Goal: Task Accomplishment & Management: Manage account settings

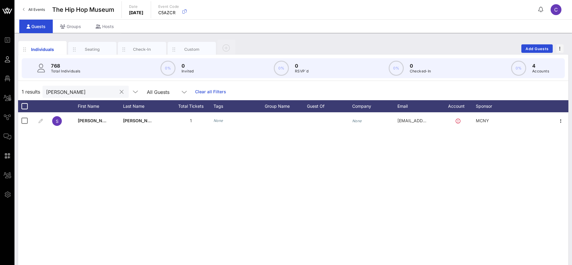
scroll to position [33, 0]
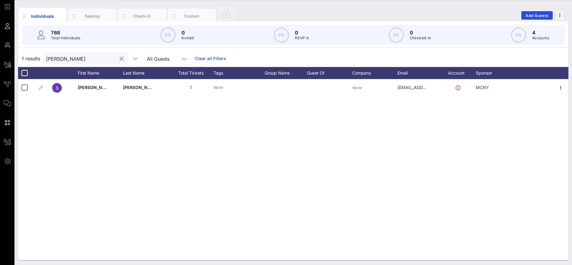
drag, startPoint x: 89, startPoint y: 55, endPoint x: 36, endPoint y: 59, distance: 52.6
click at [36, 59] on div "1 results [PERSON_NAME] All Guests Clear all Filters" at bounding box center [293, 58] width 550 height 17
paste input "Sissi VIP Table"
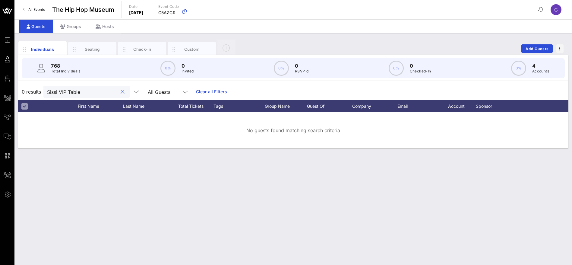
scroll to position [0, 0]
drag, startPoint x: 76, startPoint y: 92, endPoint x: 58, endPoint y: 91, distance: 17.5
click at [58, 91] on input "Sissi VIP Table" at bounding box center [82, 92] width 70 height 8
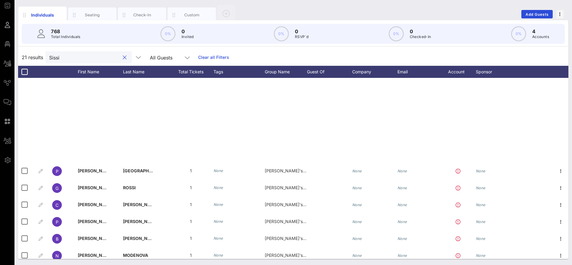
scroll to position [174, 0]
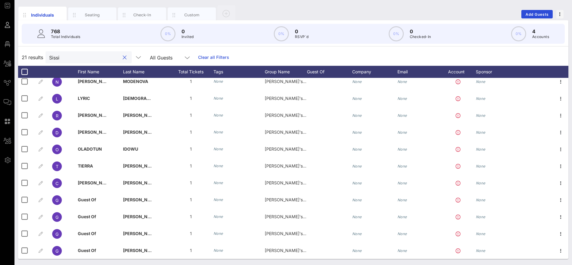
type input "Sissi"
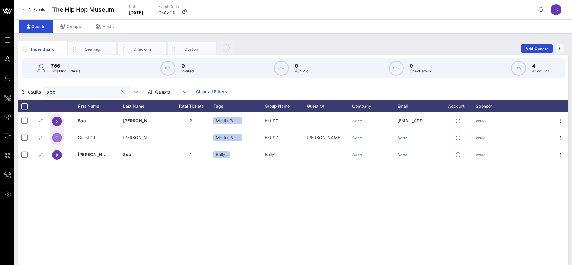
click at [121, 90] on button "clear icon" at bounding box center [123, 92] width 4 height 6
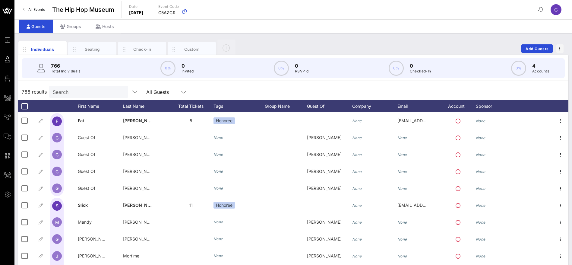
click at [241, 88] on div "766 results Search All Guests" at bounding box center [293, 91] width 550 height 17
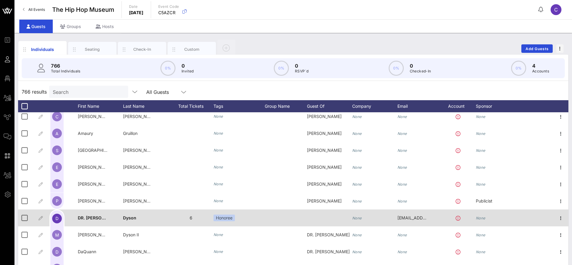
scroll to position [181, 0]
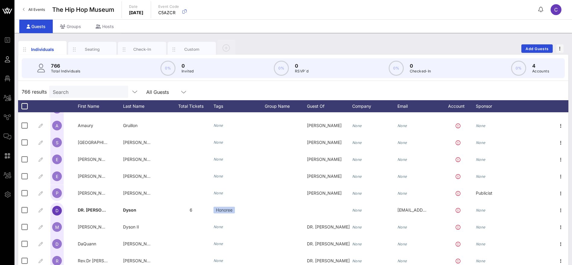
click at [294, 91] on div "766 results Search All Guests" at bounding box center [293, 91] width 550 height 17
click at [219, 91] on div "766 results Search All Guests" at bounding box center [293, 91] width 550 height 17
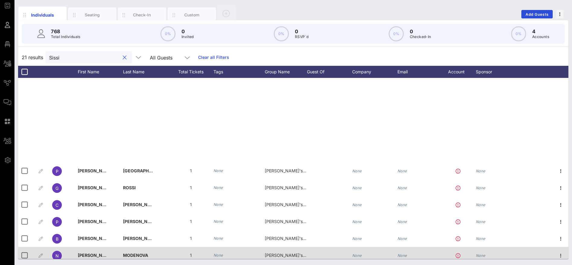
scroll to position [174, 0]
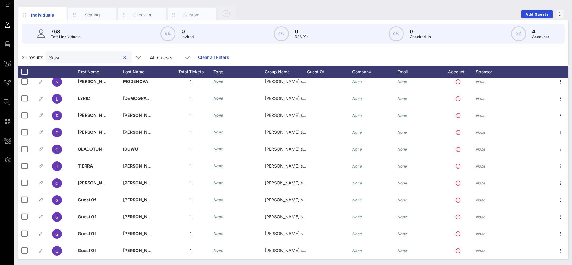
drag, startPoint x: 120, startPoint y: 58, endPoint x: 218, endPoint y: 54, distance: 98.6
click at [123, 57] on button "clear icon" at bounding box center [125, 58] width 4 height 6
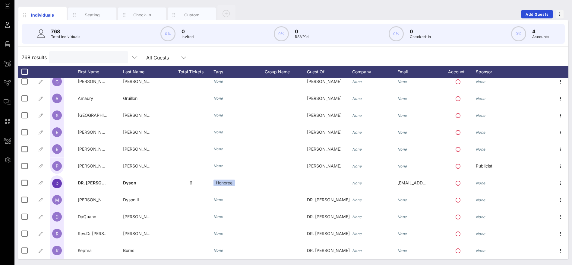
click at [258, 54] on div "768 results All Guests" at bounding box center [293, 57] width 550 height 17
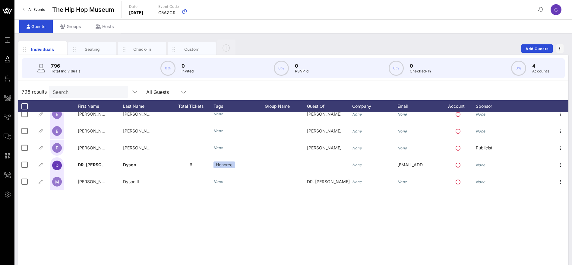
scroll to position [0, 0]
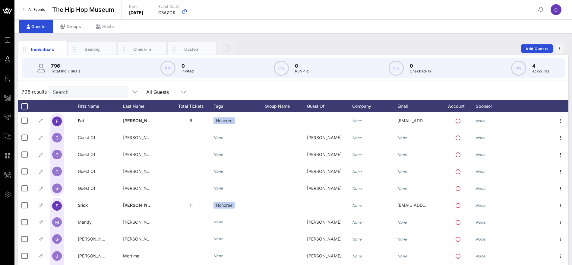
click at [235, 92] on div "796 results Search All Guests" at bounding box center [293, 91] width 550 height 17
click at [284, 108] on div "Group Name" at bounding box center [286, 106] width 42 height 12
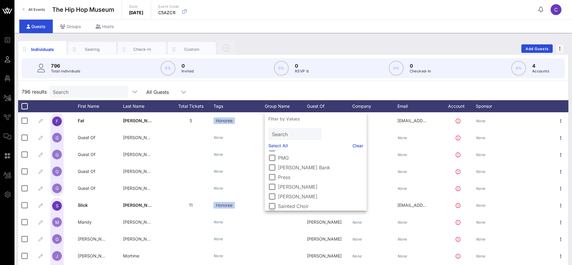
scroll to position [226, 0]
click at [269, 189] on div at bounding box center [272, 190] width 10 height 10
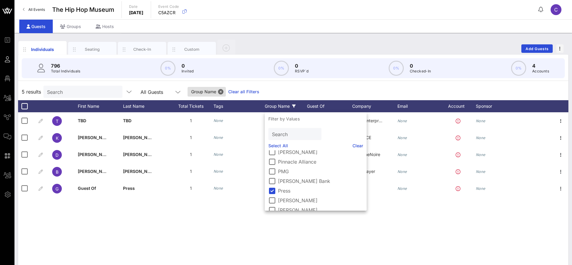
click at [167, 211] on div "T [PERSON_NAME] 1 None Press Black Enterprise None None K [PERSON_NAME] 1 None …" at bounding box center [293, 202] width 550 height 181
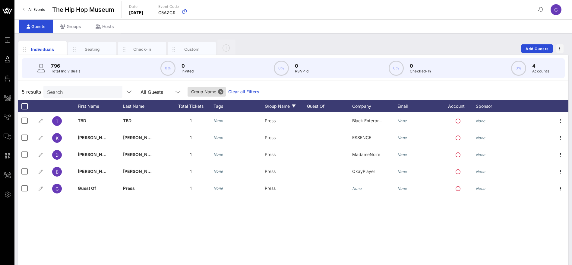
drag, startPoint x: 240, startPoint y: 92, endPoint x: 245, endPoint y: 99, distance: 8.4
click at [241, 92] on link "Clear all Filters" at bounding box center [243, 91] width 31 height 7
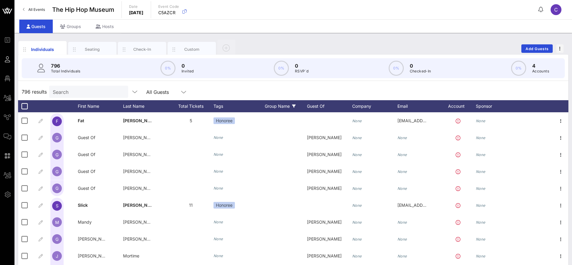
click at [286, 108] on div "Group Name" at bounding box center [286, 106] width 42 height 12
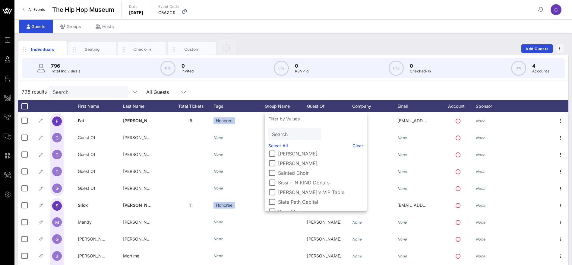
scroll to position [287, 0]
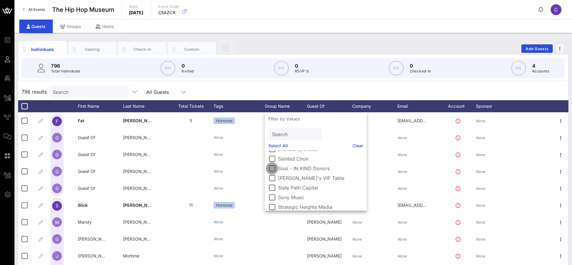
click at [270, 169] on div at bounding box center [272, 168] width 10 height 10
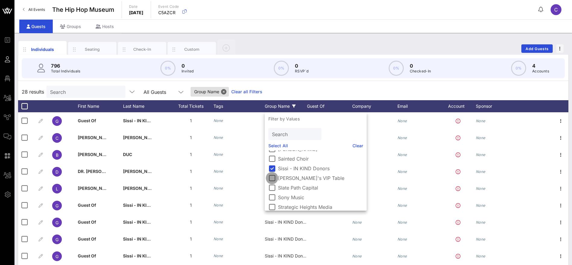
click at [272, 177] on div at bounding box center [272, 178] width 10 height 10
click at [271, 166] on div at bounding box center [272, 168] width 10 height 10
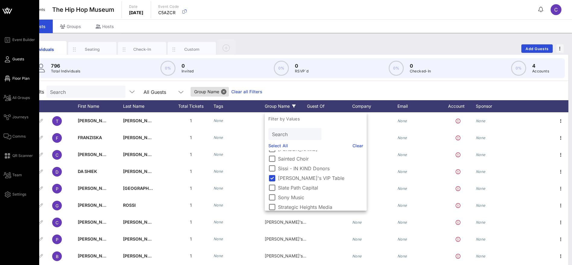
click at [17, 78] on span "Floor Plan" at bounding box center [20, 78] width 17 height 5
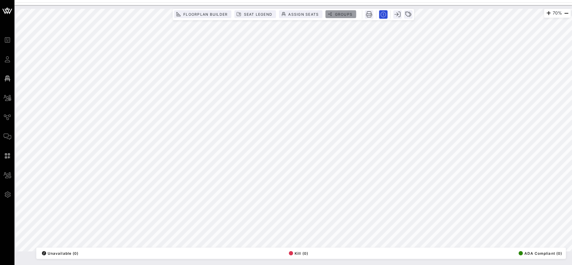
click at [337, 14] on span "Groups" at bounding box center [343, 14] width 18 height 5
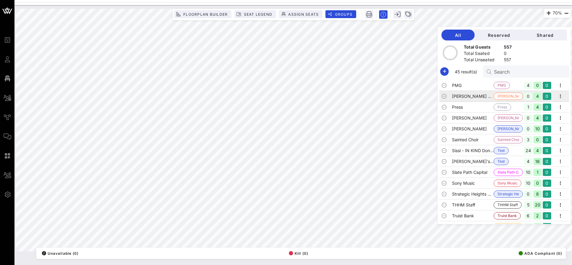
scroll to position [310, 0]
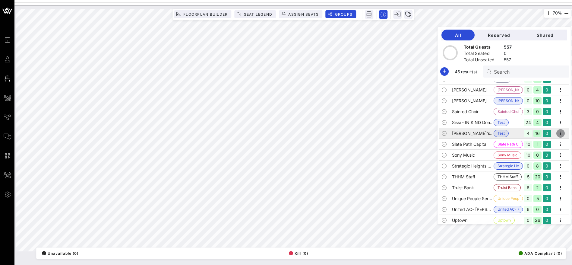
click at [556, 133] on icon "button" at bounding box center [559, 133] width 7 height 7
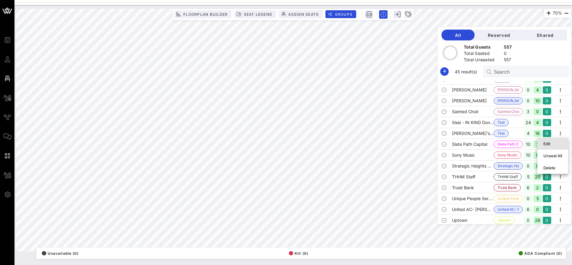
click at [554, 143] on div "Edit" at bounding box center [552, 143] width 19 height 5
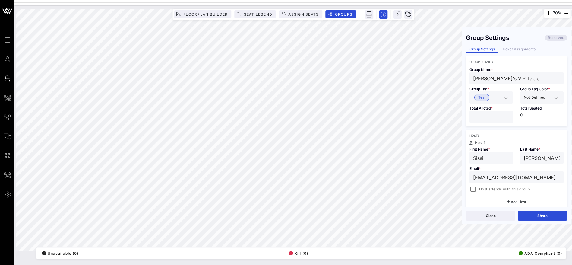
click at [503, 97] on icon at bounding box center [505, 97] width 5 height 7
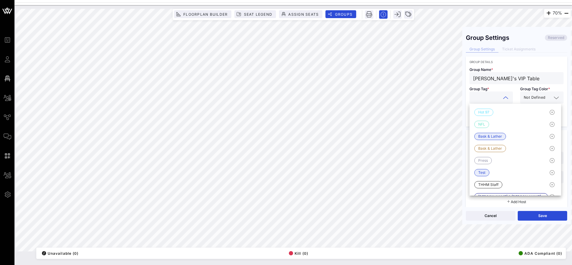
click at [546, 141] on div "Host 1" at bounding box center [516, 143] width 94 height 4
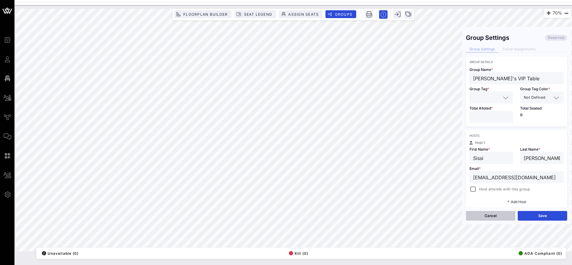
click at [492, 215] on button "Cancel" at bounding box center [489, 216] width 49 height 10
click at [497, 214] on button "Close" at bounding box center [489, 216] width 49 height 10
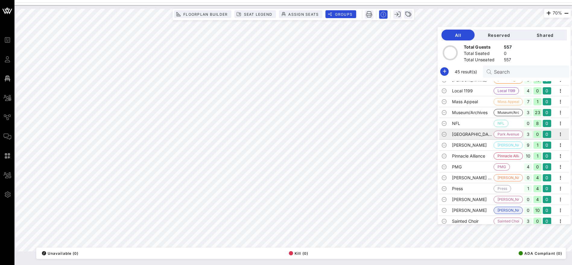
scroll to position [226, 0]
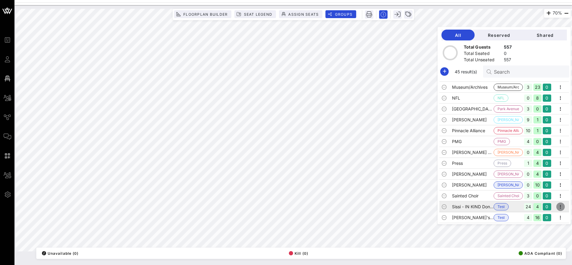
click at [557, 205] on icon "button" at bounding box center [559, 206] width 7 height 7
click at [552, 216] on div "Edit" at bounding box center [552, 216] width 19 height 5
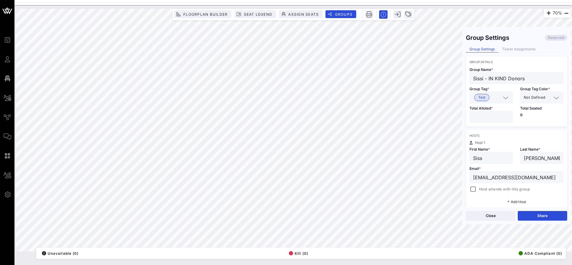
drag, startPoint x: 530, startPoint y: 76, endPoint x: 472, endPoint y: 78, distance: 58.2
click at [472, 78] on div "Sissi - IN KIND Donors" at bounding box center [516, 78] width 94 height 12
click at [494, 98] on input "text" at bounding box center [500, 97] width 19 height 8
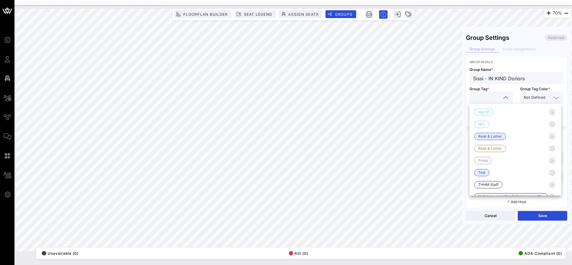
paste input "Sissi - IN KIND Donors"
type input "Sissi - IN KIND Donors"
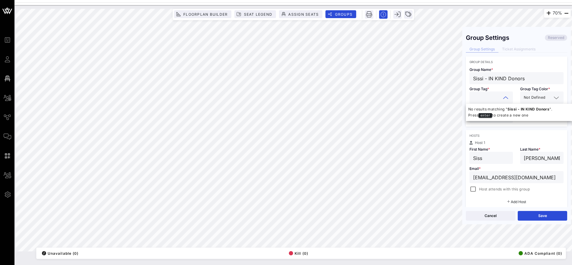
scroll to position [0, 0]
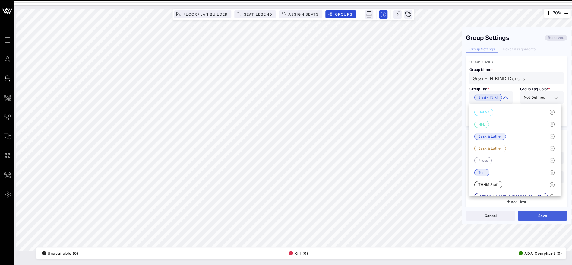
click at [542, 216] on button "Save" at bounding box center [541, 216] width 49 height 10
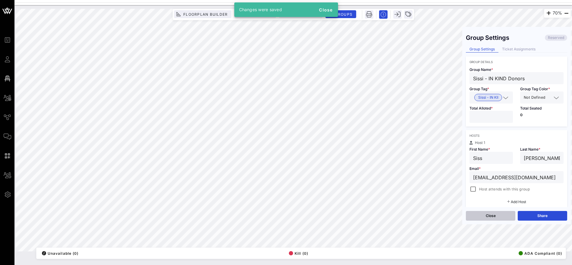
click at [490, 212] on button "Close" at bounding box center [489, 216] width 49 height 10
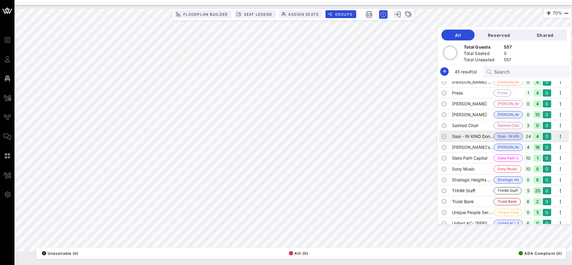
scroll to position [265, 0]
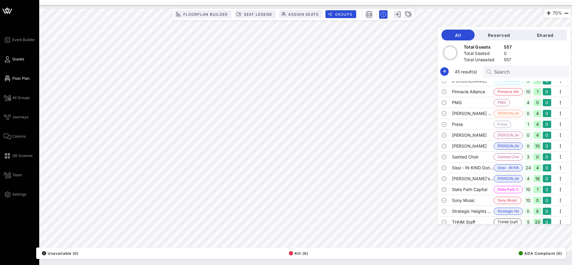
click at [17, 61] on span "Guests" at bounding box center [18, 58] width 12 height 5
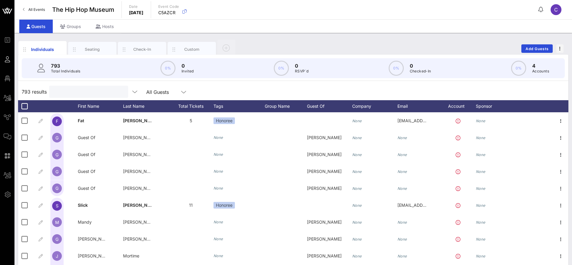
click at [82, 91] on input "text" at bounding box center [88, 92] width 70 height 8
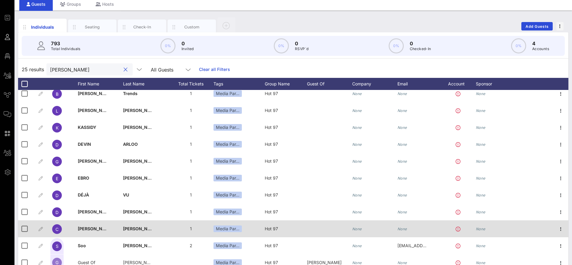
scroll to position [34, 0]
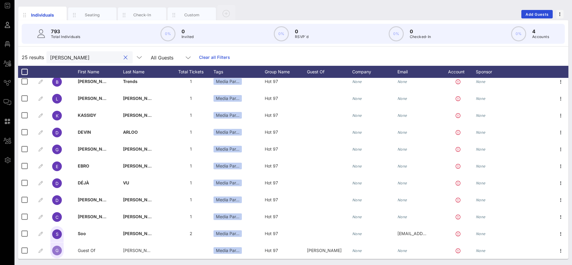
type input "[PERSON_NAME]"
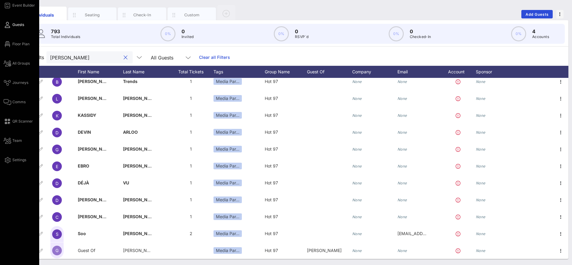
drag, startPoint x: 24, startPoint y: 64, endPoint x: 30, endPoint y: 64, distance: 6.0
click at [24, 64] on span "All Groups" at bounding box center [20, 63] width 17 height 5
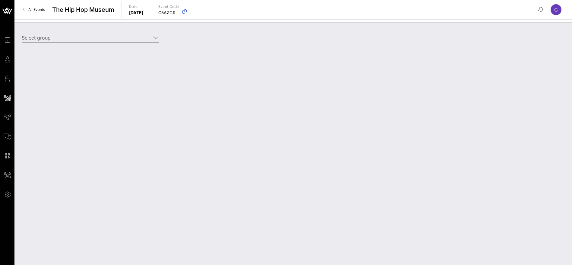
click at [153, 36] on icon at bounding box center [155, 37] width 5 height 7
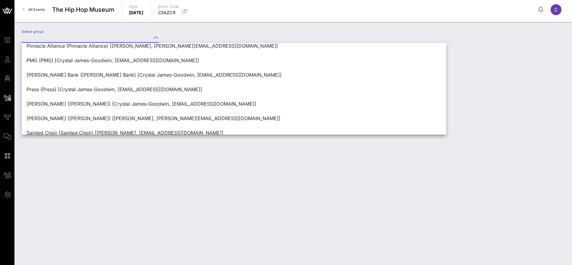
scroll to position [362, 0]
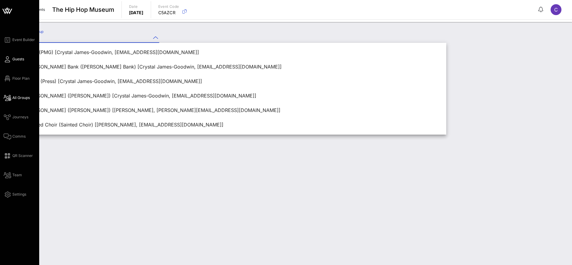
click at [11, 56] on link "Guests" at bounding box center [14, 58] width 20 height 7
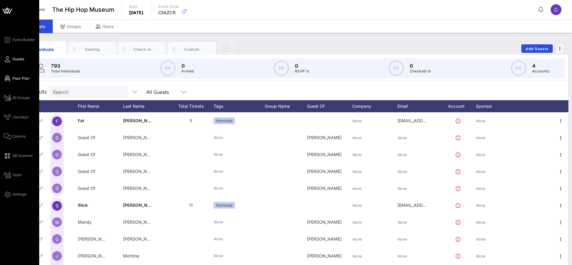
click at [12, 78] on link "Floor Plan" at bounding box center [17, 78] width 26 height 7
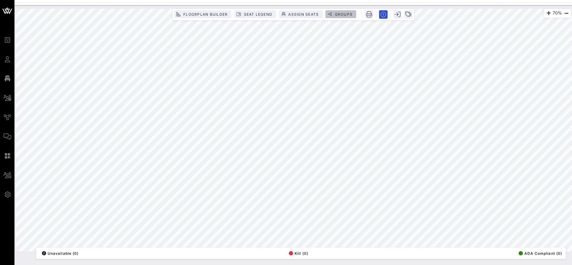
click at [349, 12] on span "Groups" at bounding box center [343, 14] width 18 height 5
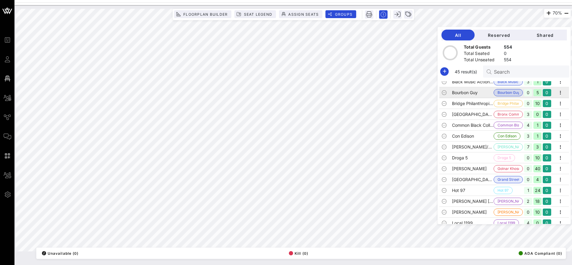
scroll to position [136, 0]
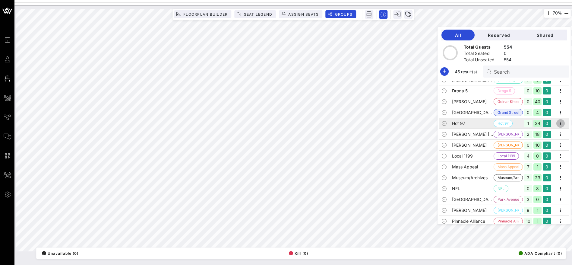
click at [556, 121] on icon "button" at bounding box center [559, 123] width 7 height 7
click at [550, 135] on div "Edit" at bounding box center [552, 133] width 19 height 5
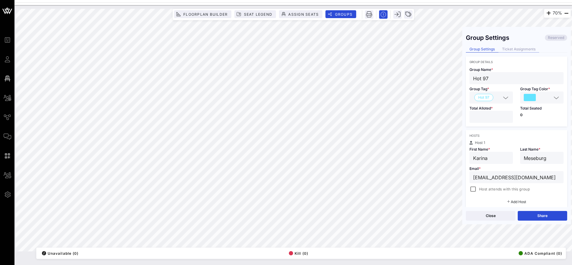
click at [527, 49] on div "Ticket Assignments" at bounding box center [518, 49] width 41 height 6
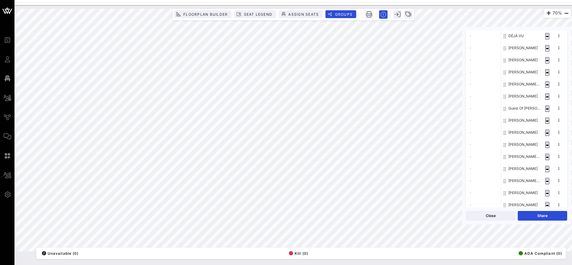
scroll to position [222, 0]
click at [494, 215] on button "Close" at bounding box center [489, 216] width 49 height 10
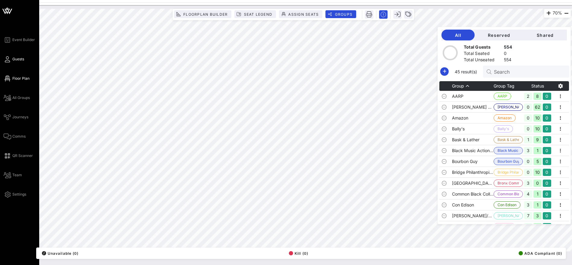
drag, startPoint x: 15, startPoint y: 60, endPoint x: 21, endPoint y: 59, distance: 6.4
click at [15, 60] on span "Guests" at bounding box center [18, 58] width 12 height 5
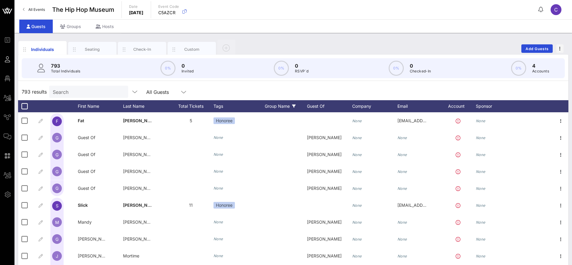
click at [286, 108] on div "Group Name" at bounding box center [286, 106] width 42 height 12
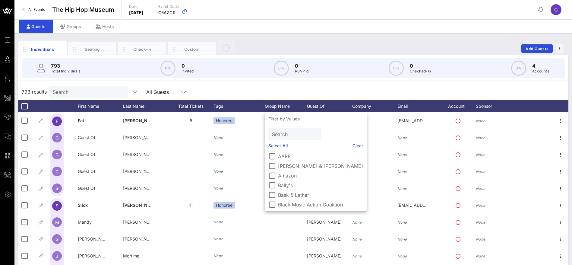
scroll to position [136, 0]
click at [271, 163] on div at bounding box center [272, 165] width 10 height 10
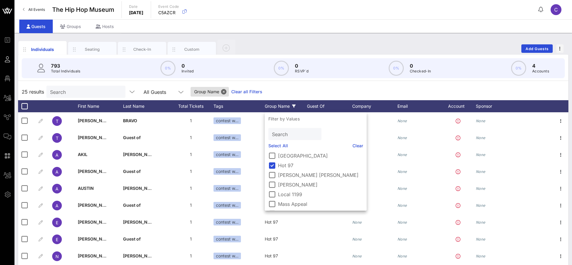
click at [259, 90] on div "25 results Search All Guests Group Name Clear all Filters" at bounding box center [293, 91] width 550 height 17
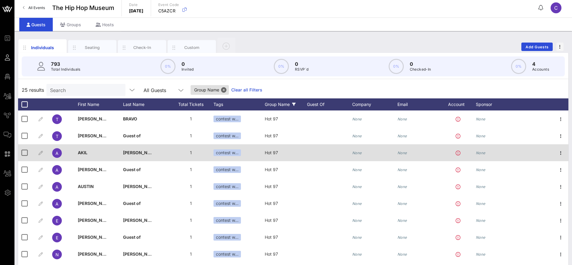
scroll to position [0, 0]
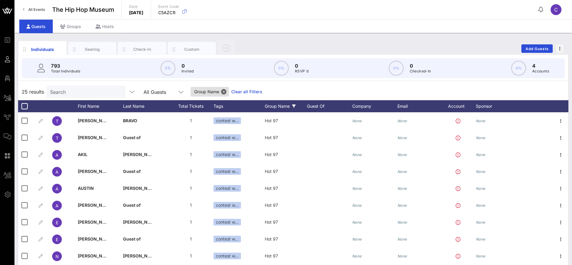
click at [87, 90] on input "Search" at bounding box center [85, 92] width 70 height 8
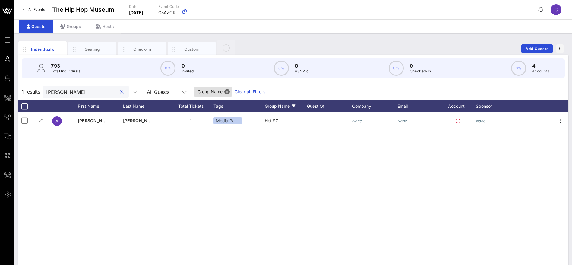
type input "[PERSON_NAME]"
click at [120, 91] on button "clear icon" at bounding box center [122, 92] width 4 height 6
drag, startPoint x: 69, startPoint y: 94, endPoint x: 30, endPoint y: 93, distance: 39.5
click at [30, 93] on div "2 results [PERSON_NAME] All Guests Group Name Clear all Filters" at bounding box center [293, 91] width 550 height 17
type input "[PERSON_NAME]"
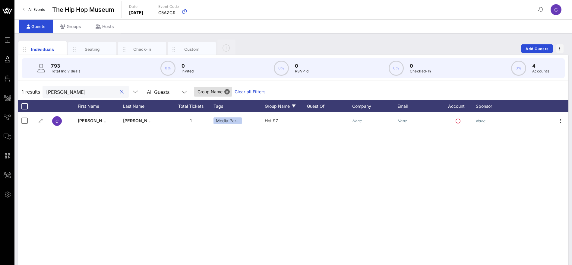
click at [120, 91] on button "clear icon" at bounding box center [122, 92] width 4 height 6
type input "[PERSON_NAME]"
click at [120, 90] on button "clear icon" at bounding box center [122, 92] width 4 height 6
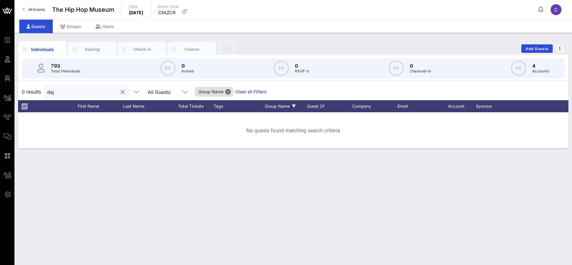
type input "deja"
click at [121, 90] on button "clear icon" at bounding box center [123, 92] width 4 height 6
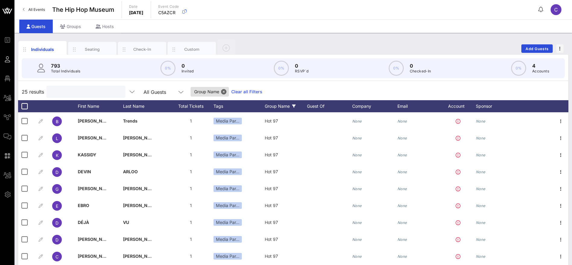
scroll to position [241, 0]
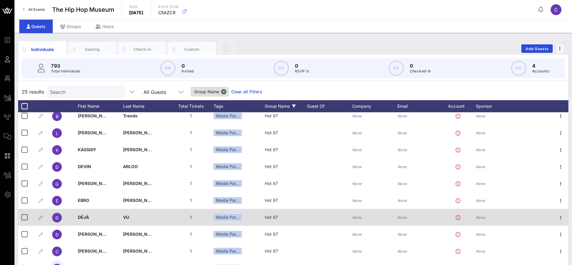
click at [86, 217] on span "DÉJÀ" at bounding box center [83, 216] width 11 height 5
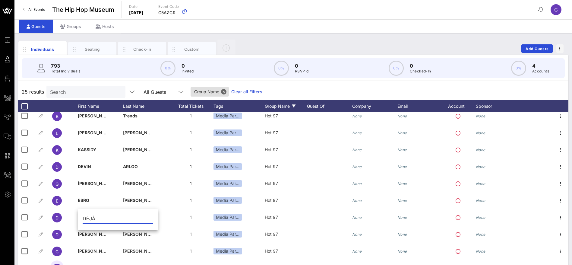
drag, startPoint x: 101, startPoint y: 217, endPoint x: 86, endPoint y: 218, distance: 14.8
click at [86, 218] on input "DÉJÀ" at bounding box center [118, 218] width 70 height 10
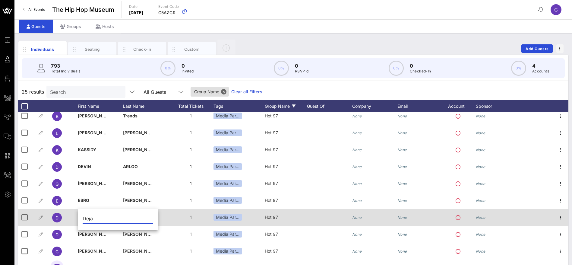
type input "Deja"
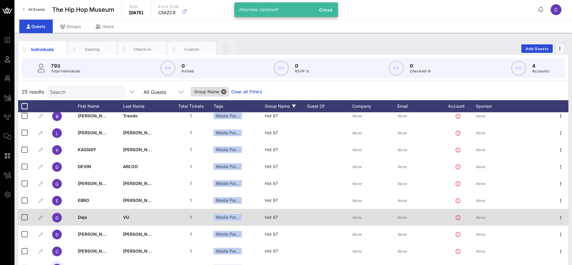
click at [126, 216] on span "VU" at bounding box center [126, 216] width 6 height 5
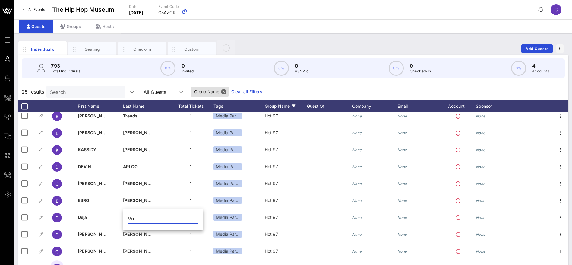
type input "Vu"
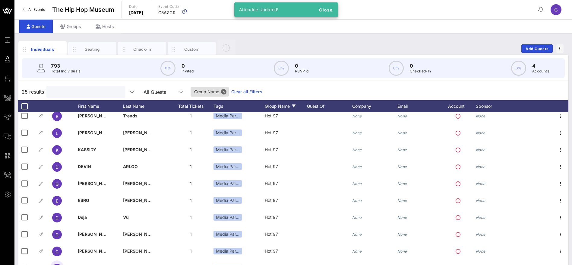
click at [77, 88] on input "text" at bounding box center [85, 92] width 70 height 8
type input "deja"
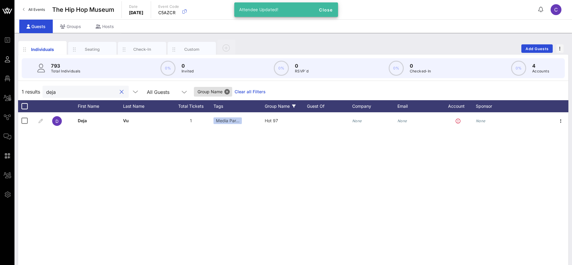
scroll to position [0, 0]
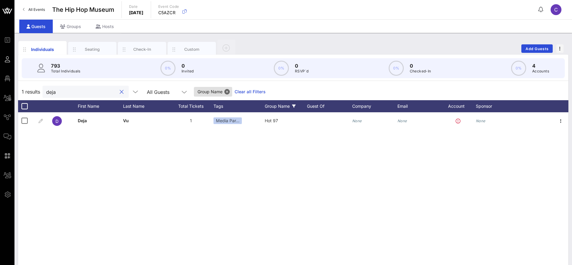
click at [120, 93] on button "clear icon" at bounding box center [122, 92] width 4 height 6
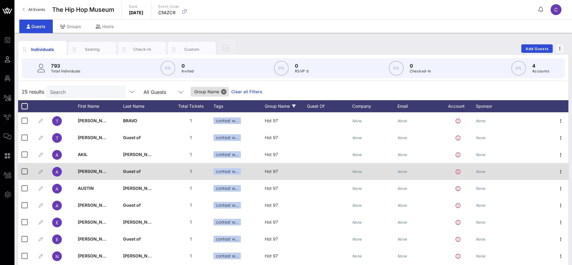
click at [184, 167] on div "1" at bounding box center [190, 171] width 45 height 17
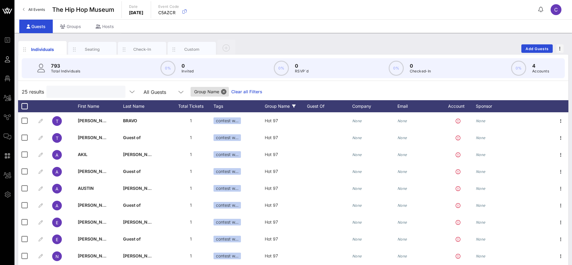
click at [70, 93] on input "text" at bounding box center [85, 92] width 70 height 8
type input "ebro"
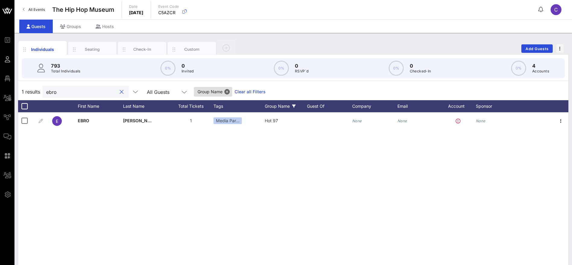
click at [120, 90] on button "clear icon" at bounding box center [122, 92] width 4 height 6
type input "[PERSON_NAME]"
click at [120, 90] on button "clear icon" at bounding box center [122, 92] width 4 height 6
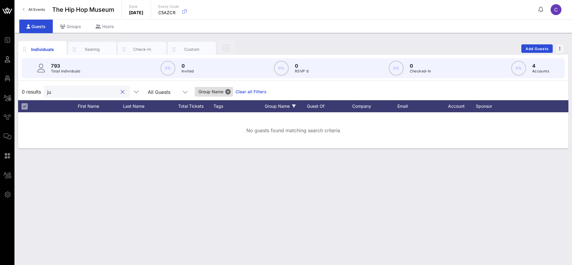
type input "j"
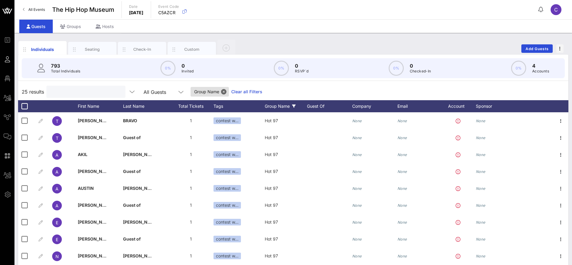
click at [78, 92] on input "text" at bounding box center [85, 92] width 70 height 8
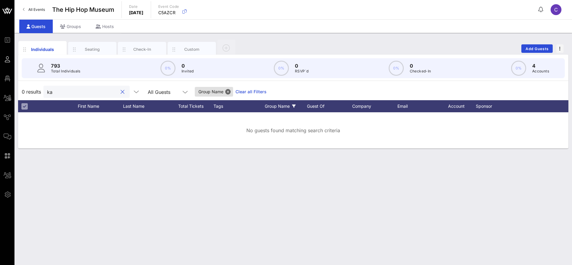
type input "k"
type input "[PERSON_NAME]"
click at [121, 89] on button "clear icon" at bounding box center [123, 92] width 4 height 6
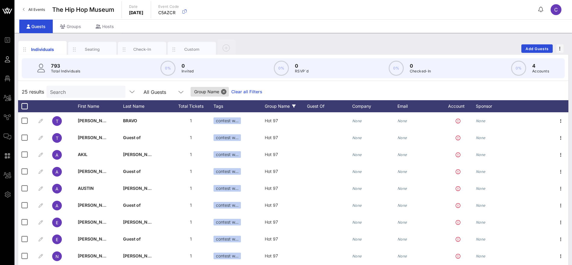
click at [69, 100] on div at bounding box center [72, 106] width 12 height 12
click at [63, 92] on input "Search" at bounding box center [85, 92] width 70 height 8
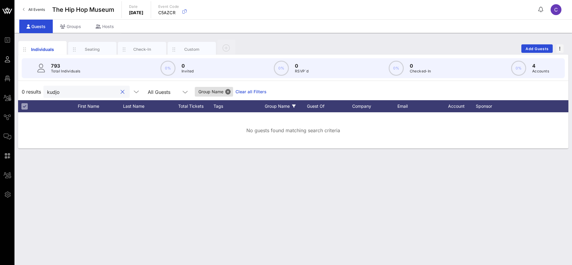
type input "kudjo"
click at [243, 91] on link "Clear all Filters" at bounding box center [250, 91] width 31 height 7
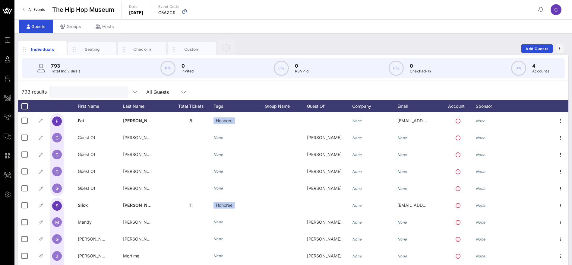
click at [86, 92] on input "text" at bounding box center [88, 92] width 70 height 8
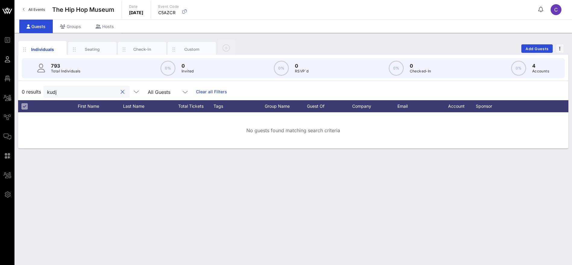
type input "kudjo"
click at [121, 91] on button "clear icon" at bounding box center [123, 92] width 4 height 6
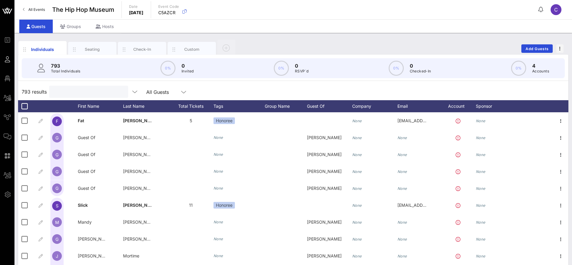
click at [73, 90] on input "text" at bounding box center [88, 92] width 70 height 8
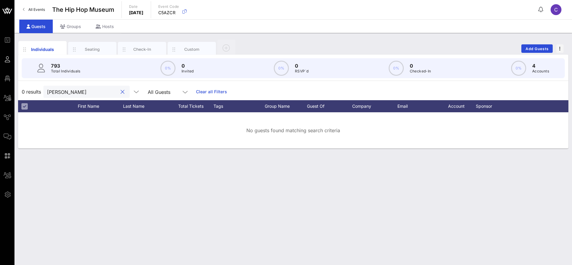
type input "barilla"
click at [121, 90] on button "clear icon" at bounding box center [123, 92] width 4 height 6
type input "k"
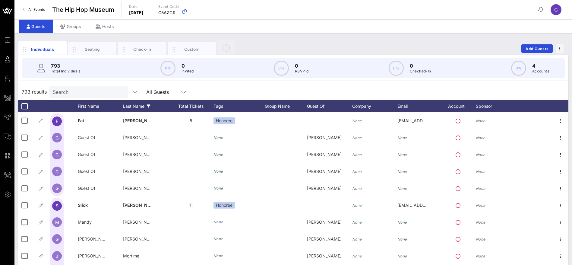
click at [141, 104] on div "Last Name" at bounding box center [145, 106] width 45 height 12
click at [149, 108] on div "Last Name" at bounding box center [145, 106] width 45 height 12
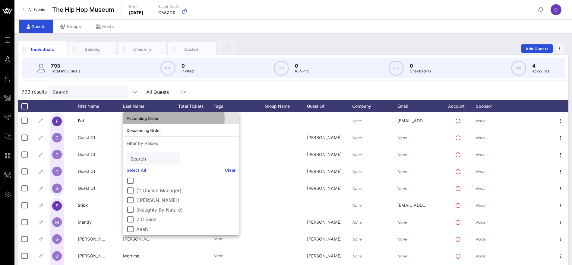
click at [146, 114] on div "Ascending Order" at bounding box center [181, 118] width 109 height 10
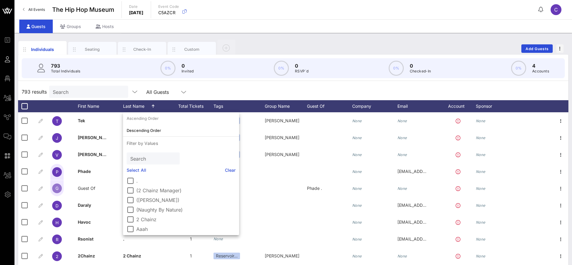
click at [261, 86] on div "793 results Search All Guests" at bounding box center [293, 91] width 550 height 17
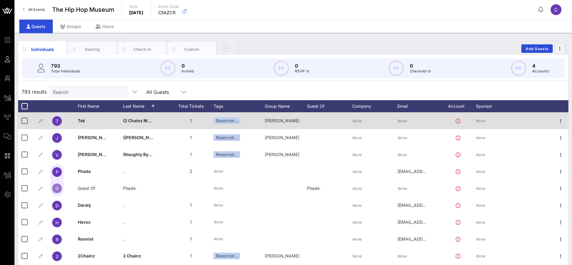
click at [141, 122] on span "(2 Chainz Manager)" at bounding box center [143, 120] width 40 height 5
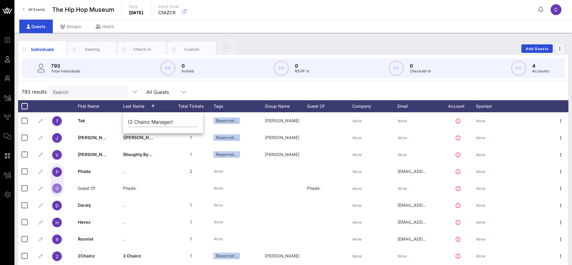
click at [256, 78] on div "793 Total Individuals 0% 0 Invited 0% 0 RSVP`d 0% 0 Checked-In 0% 4 Accounts" at bounding box center [292, 68] width 557 height 27
click at [82, 95] on input "text" at bounding box center [88, 92] width 70 height 8
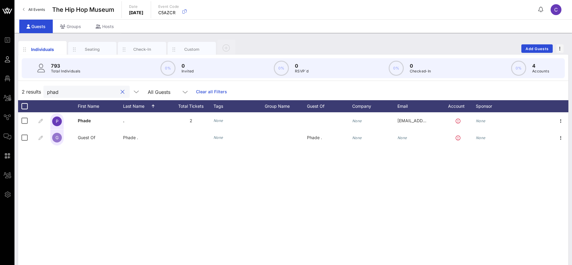
type input "phade"
click at [121, 91] on button "clear icon" at bounding box center [123, 92] width 4 height 6
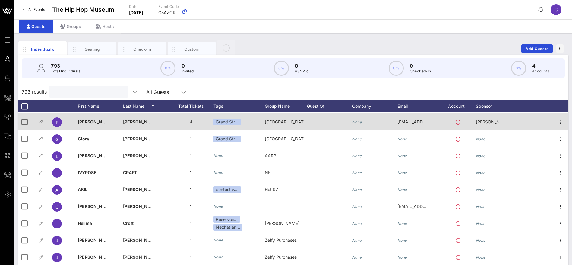
scroll to position [2169, 0]
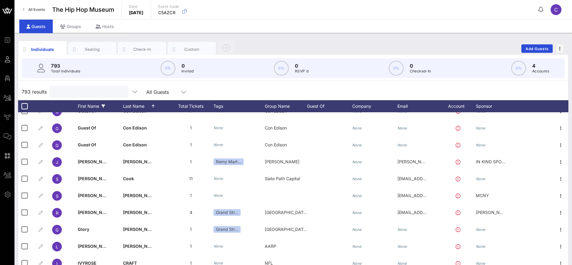
paste input "[PERSON_NAME]"
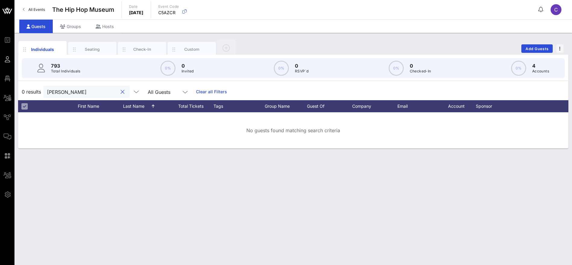
drag, startPoint x: 83, startPoint y: 92, endPoint x: 65, endPoint y: 92, distance: 17.8
click at [65, 92] on input "[PERSON_NAME]" at bounding box center [82, 92] width 70 height 8
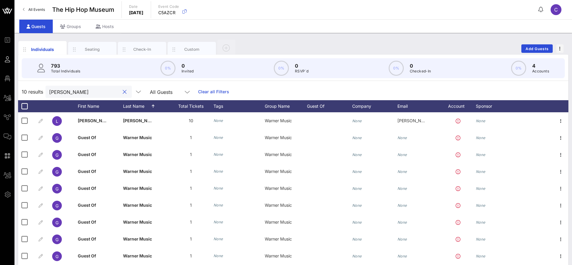
scroll to position [0, 0]
drag, startPoint x: 33, startPoint y: 93, endPoint x: 26, endPoint y: 93, distance: 6.6
click at [26, 93] on div "10 results [PERSON_NAME] All Guests Clear all Filters" at bounding box center [293, 91] width 550 height 17
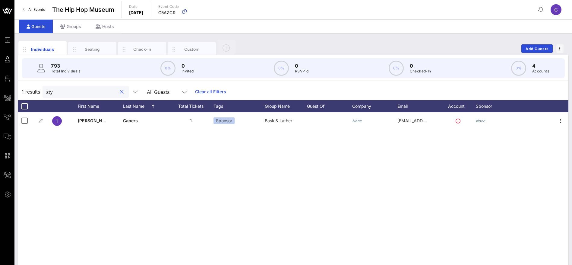
type input "styl"
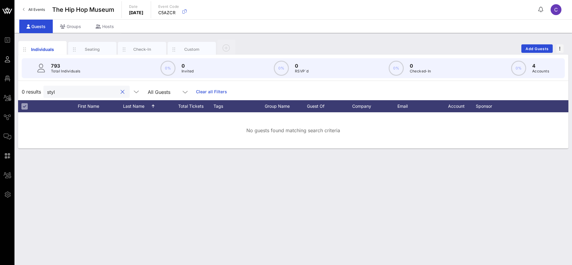
click at [121, 93] on button "clear icon" at bounding box center [123, 92] width 4 height 6
